Goal: Information Seeking & Learning: Learn about a topic

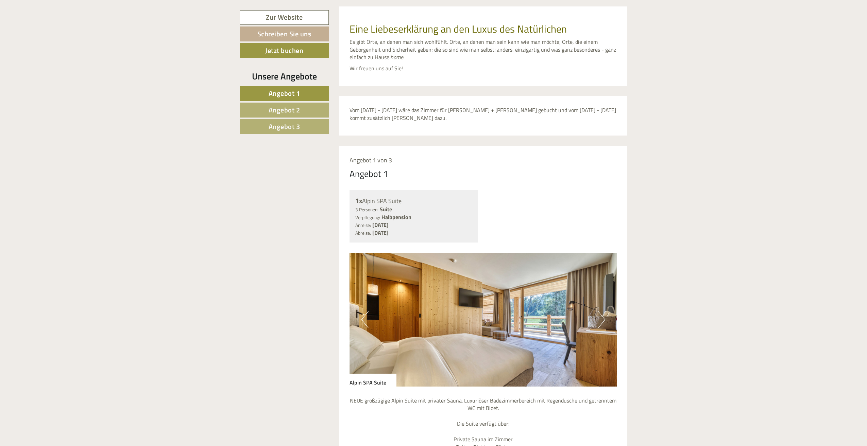
click at [312, 112] on link "Angebot 2" at bounding box center [284, 110] width 89 height 15
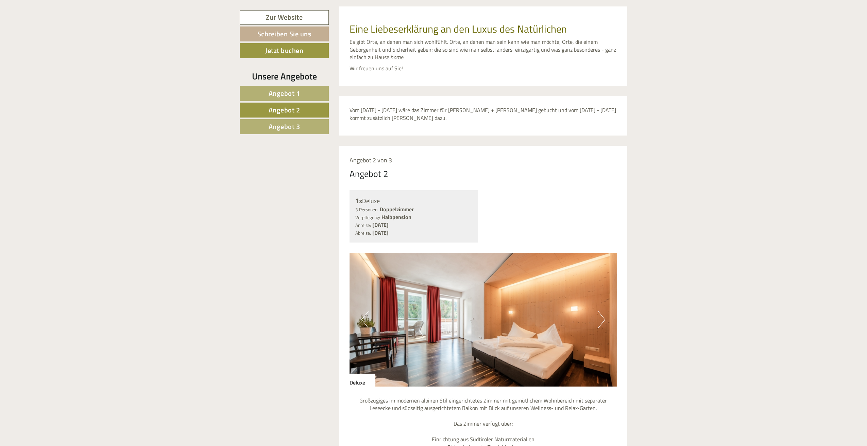
scroll to position [573, 0]
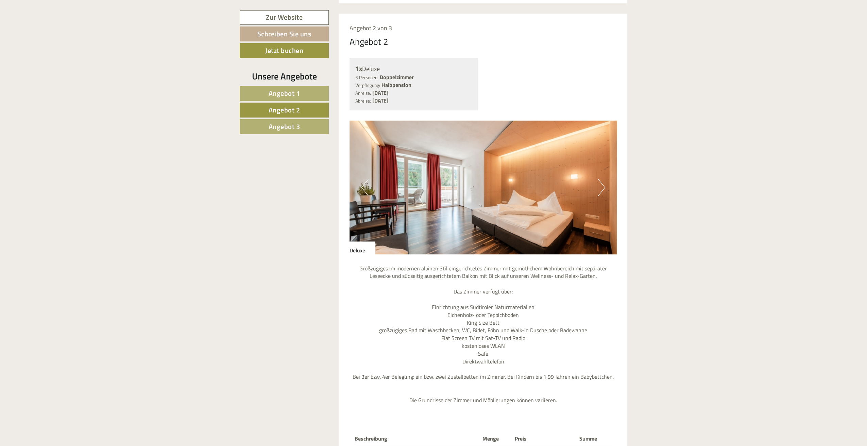
click at [311, 121] on link "Angebot 3" at bounding box center [284, 126] width 89 height 15
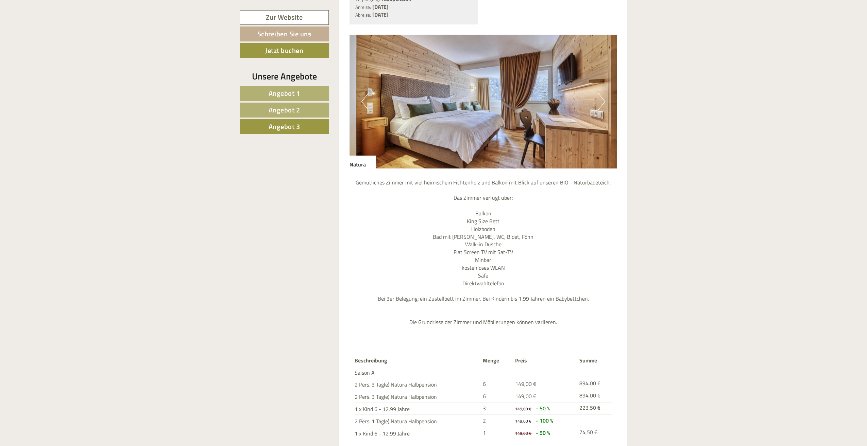
scroll to position [811, 0]
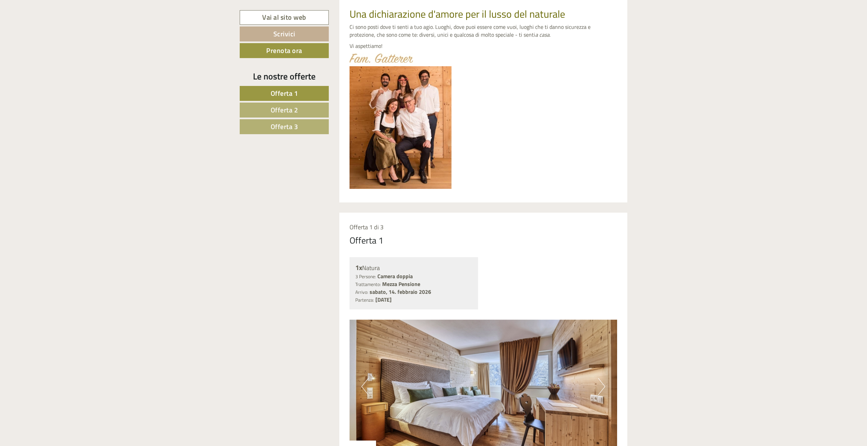
click at [280, 109] on span "Offerta 2" at bounding box center [285, 110] width 28 height 11
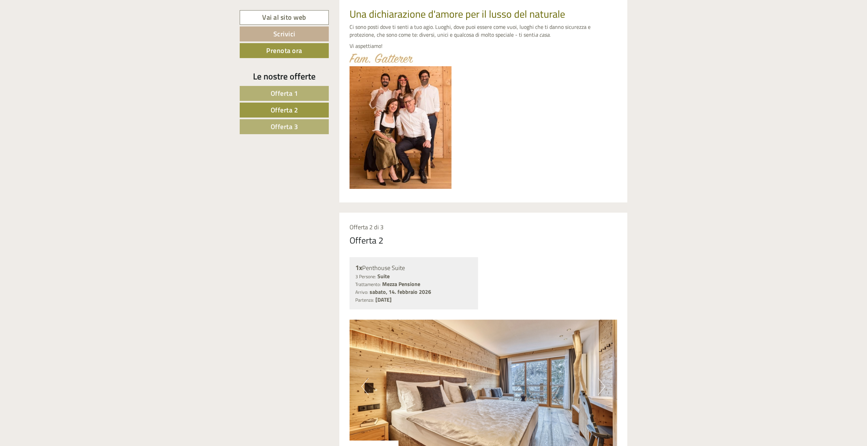
scroll to position [655, 0]
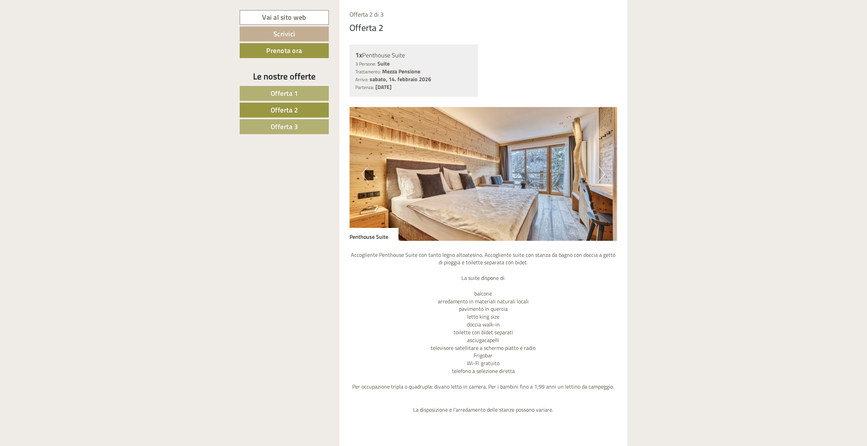
click at [290, 120] on link "Offerta 3" at bounding box center [284, 126] width 89 height 15
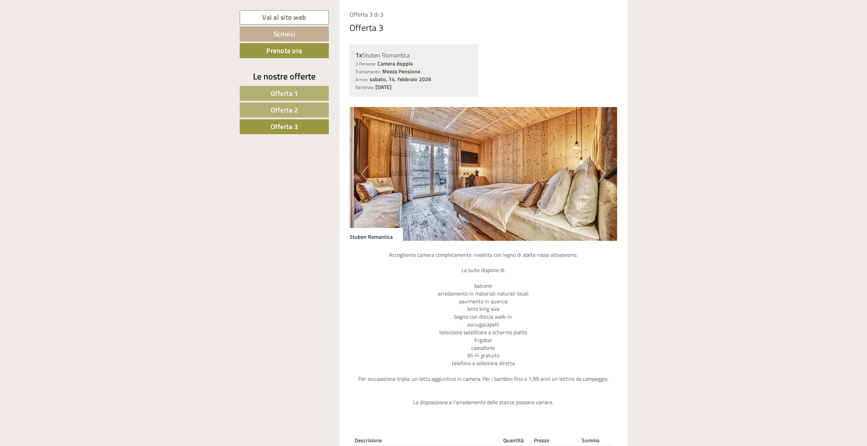
scroll to position [653, 0]
